Goal: Complete application form

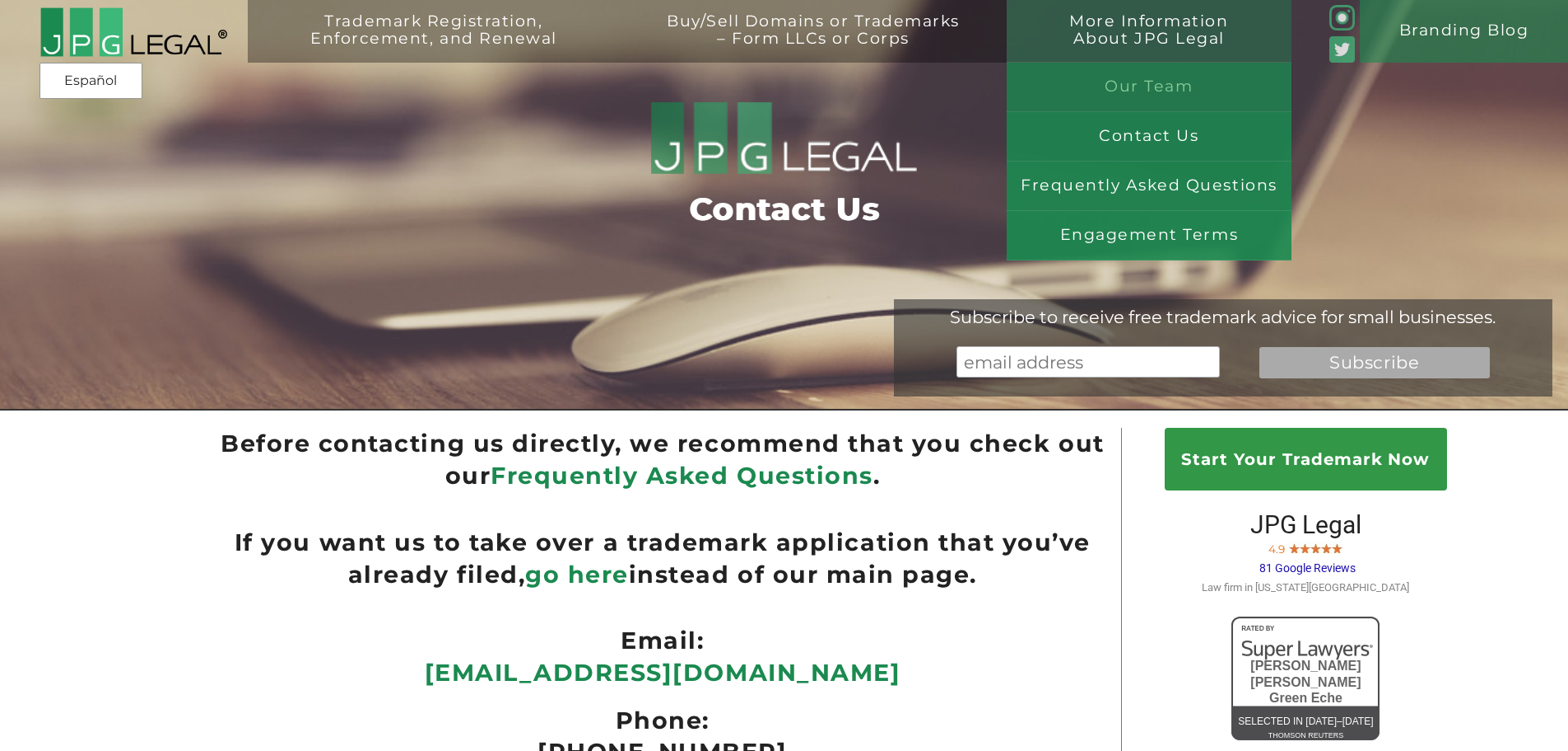
click at [1165, 73] on link "Our Team" at bounding box center [1148, 88] width 285 height 49
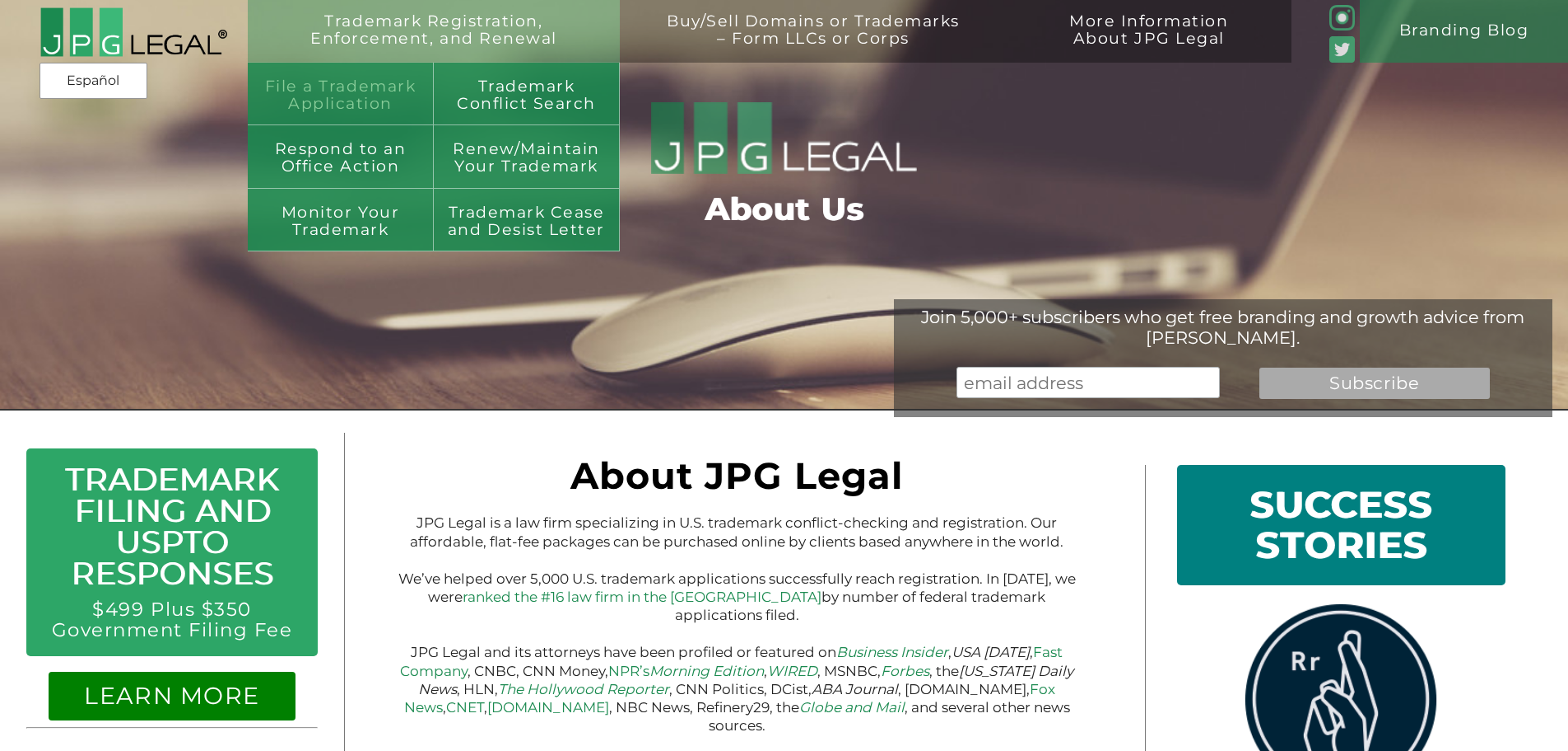
click at [372, 99] on link "File a Trademark Application" at bounding box center [341, 95] width 186 height 63
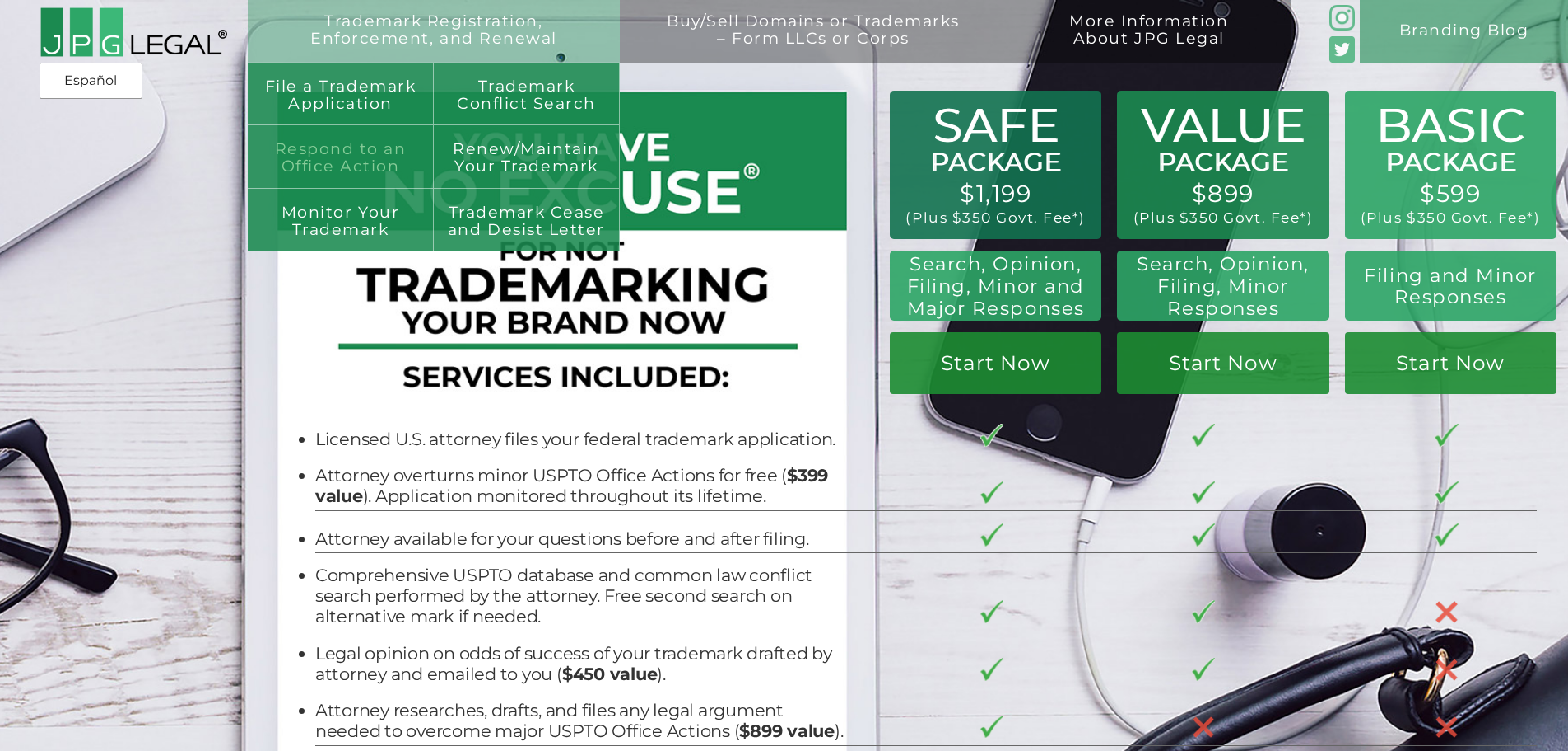
click at [395, 157] on link "Respond to an Office Action" at bounding box center [341, 157] width 186 height 63
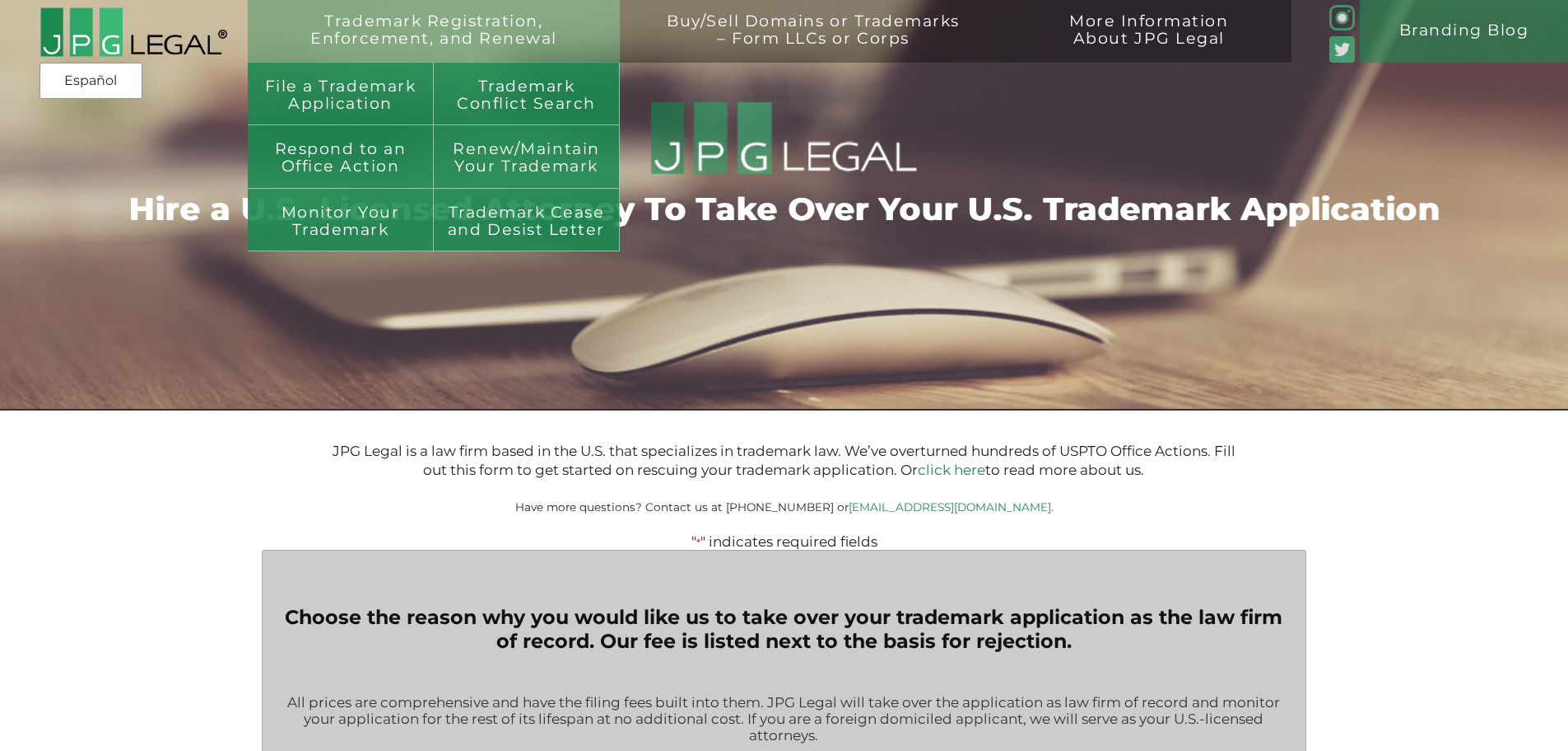
type input "$399.00"
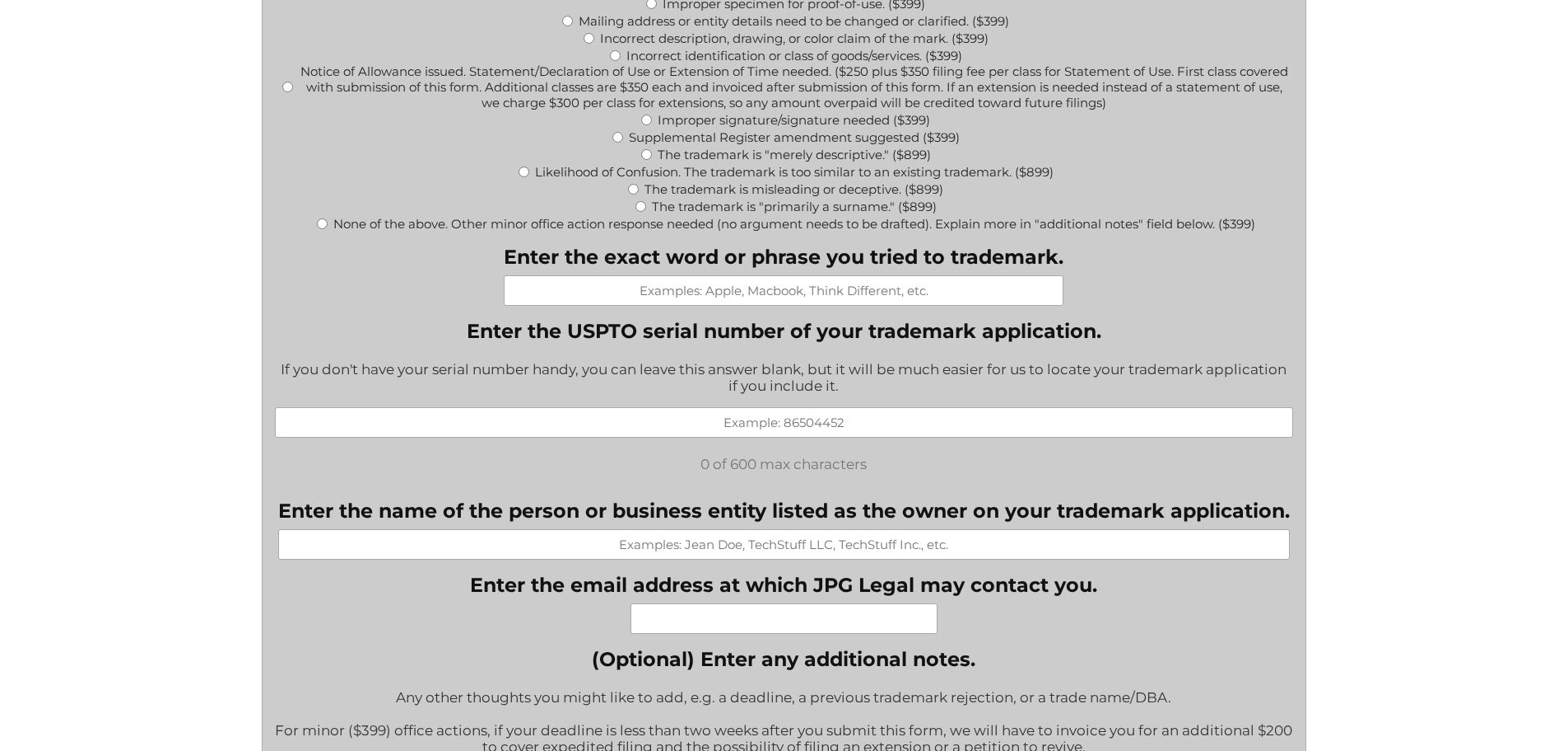
scroll to position [989, 0]
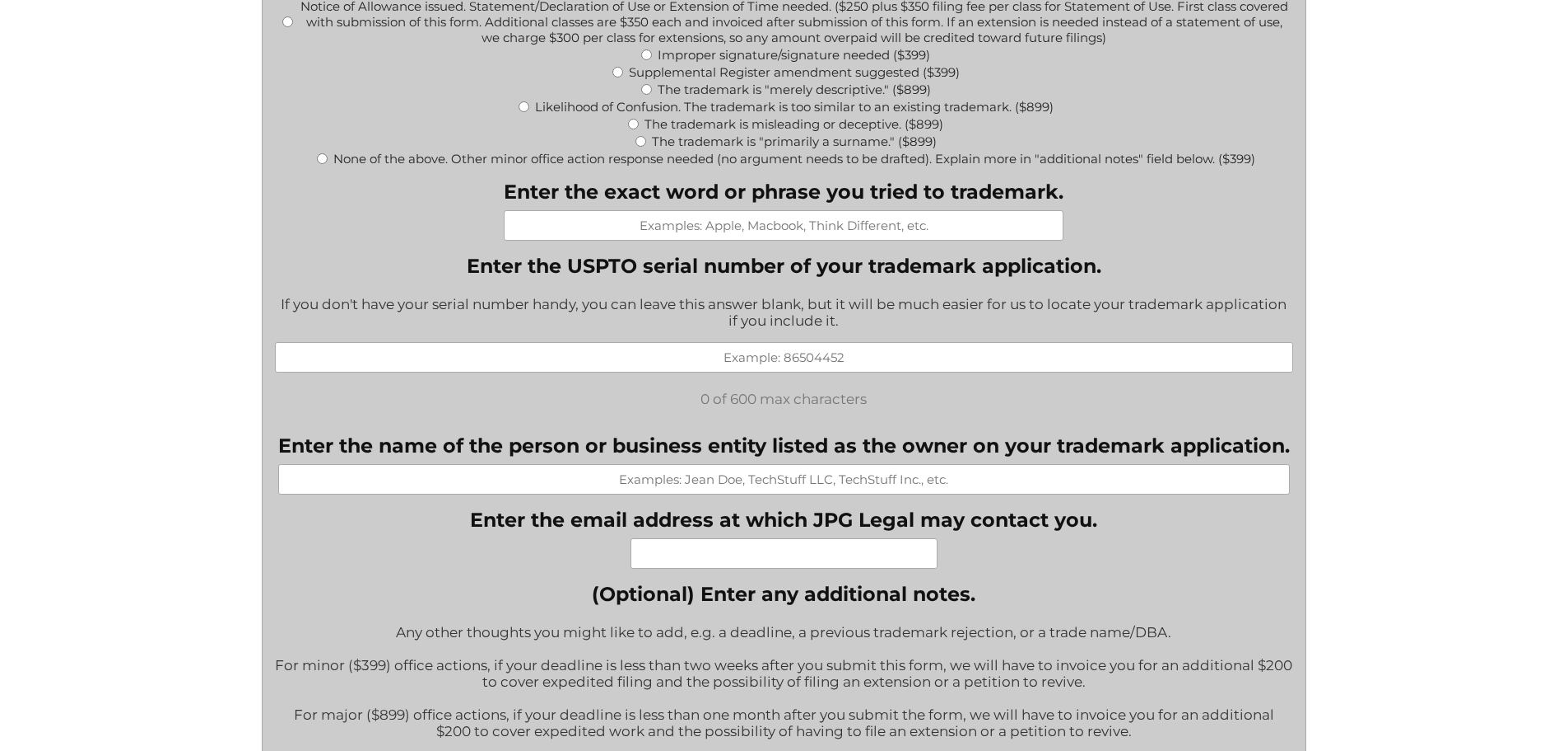
click at [696, 553] on input "Enter the email address at which JPG Legal may contact you. *" at bounding box center [784, 553] width 307 height 31
type input "ssselvan @gmail.com"
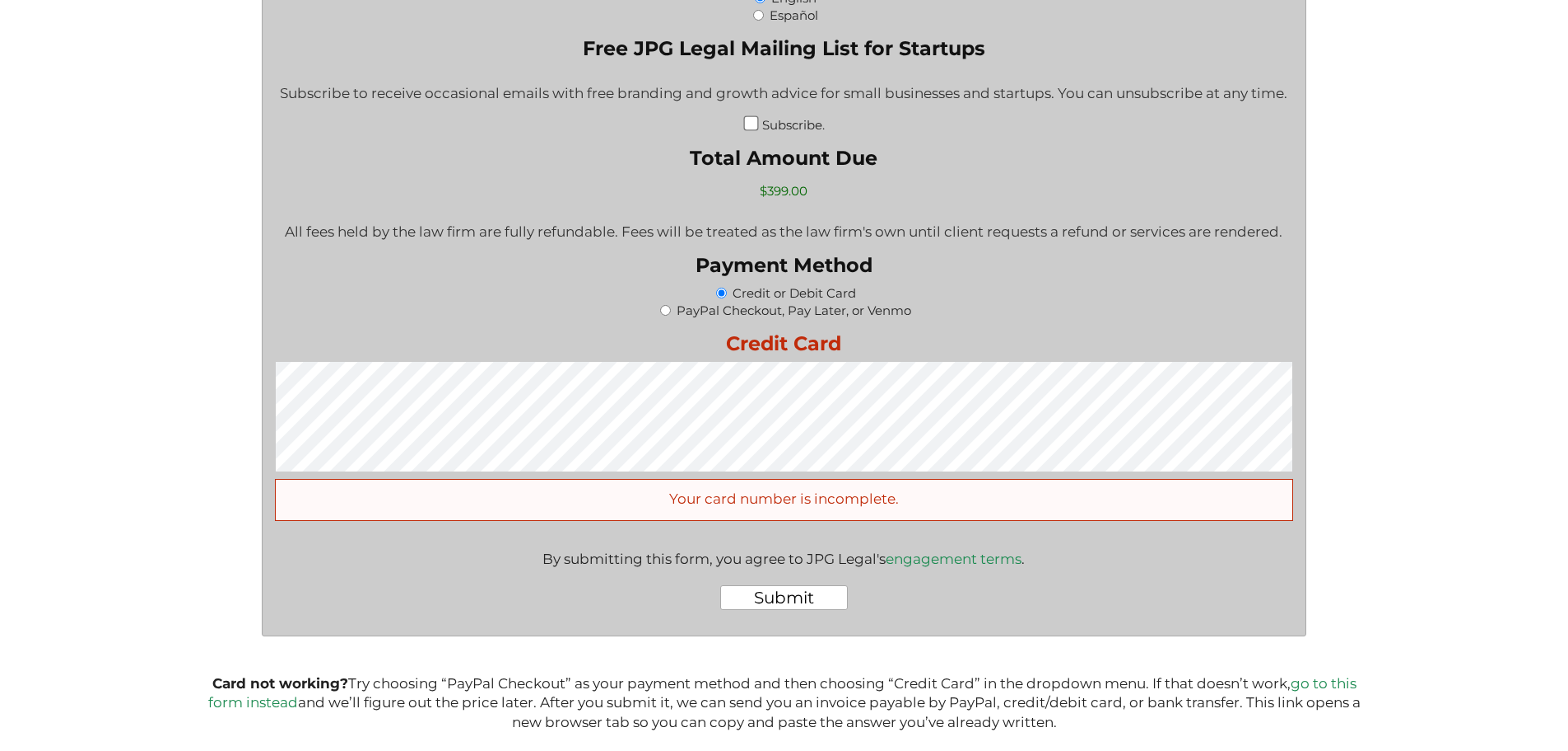
click at [600, 300] on div "Credit or Debit Card" at bounding box center [784, 293] width 1018 height 18
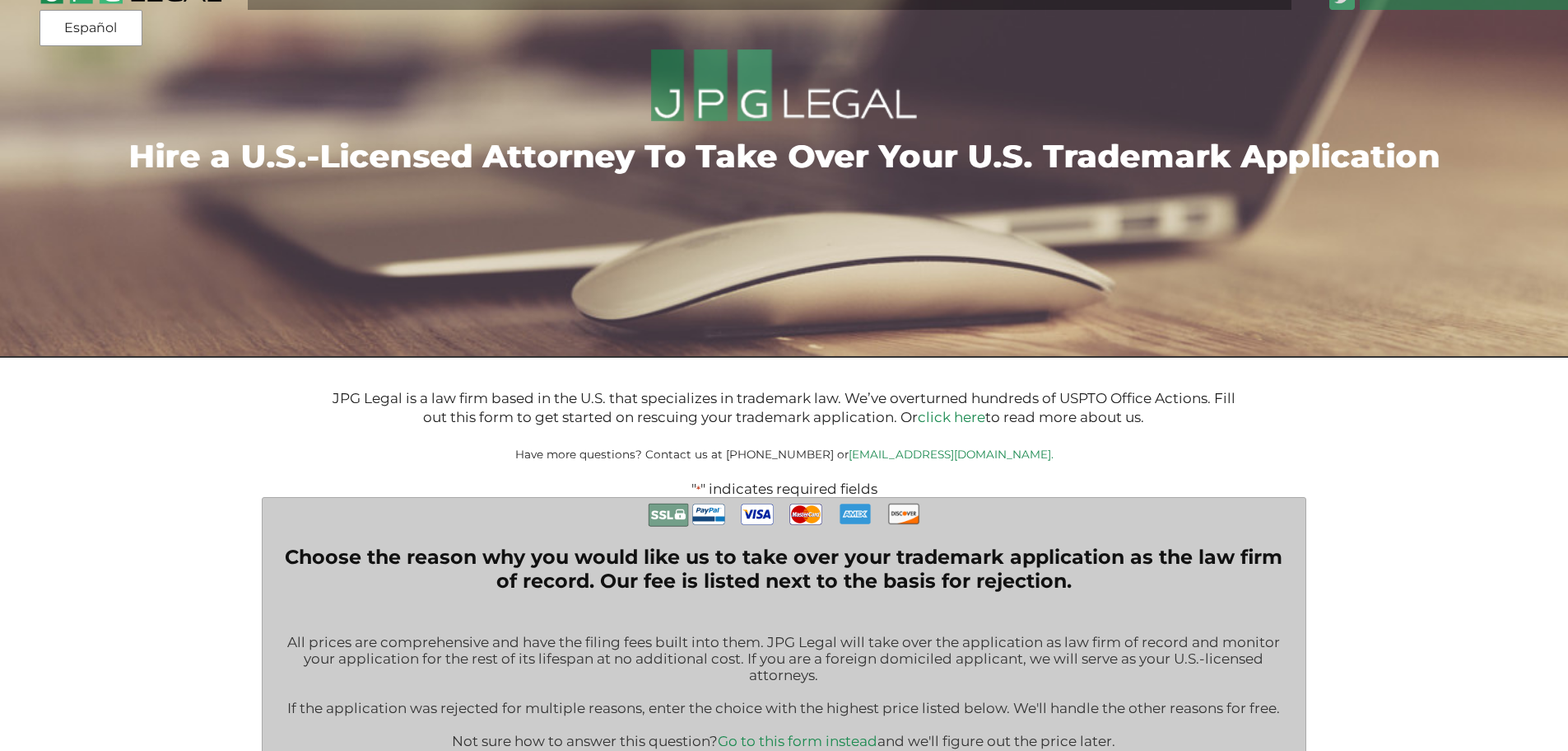
scroll to position [0, 0]
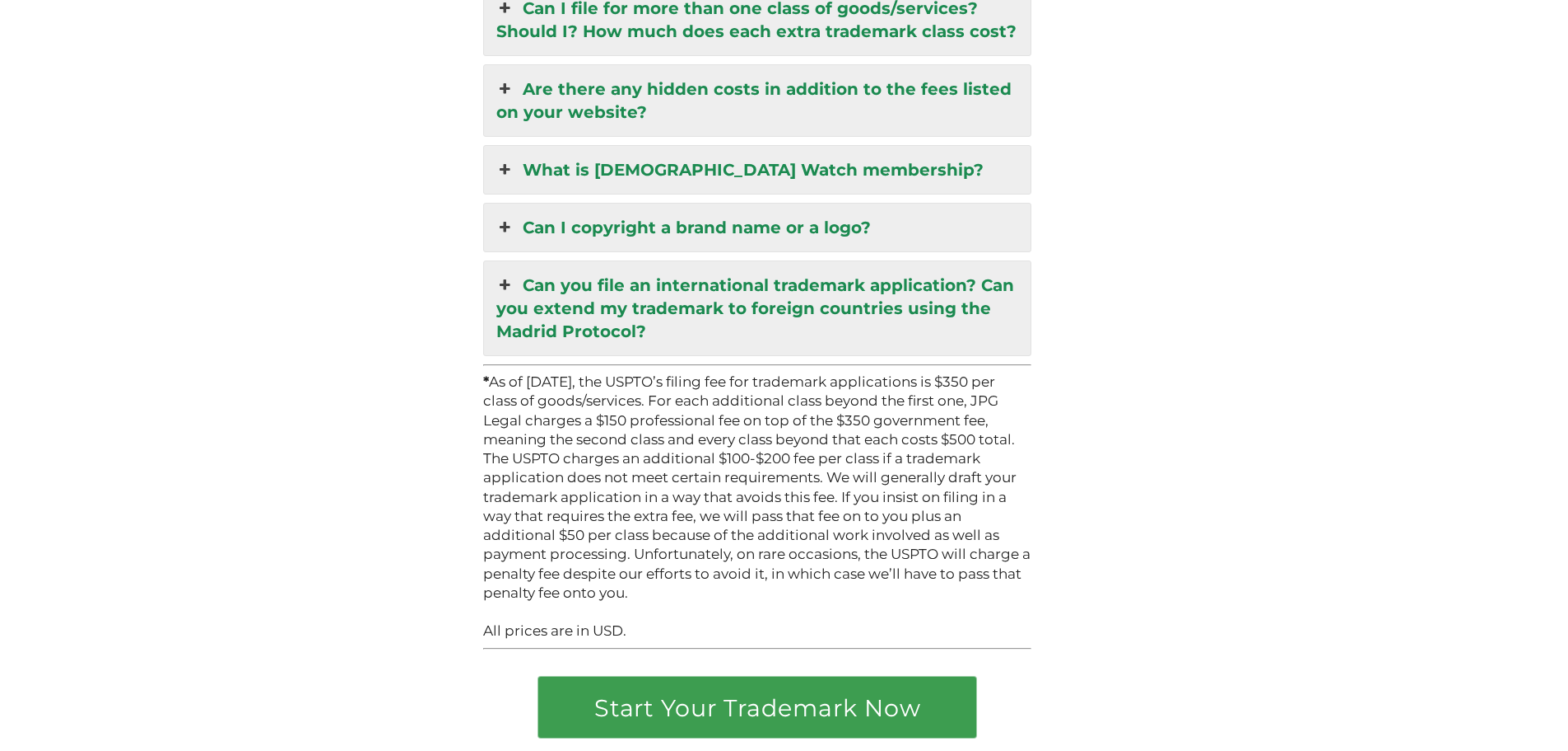
scroll to position [4631, 0]
